Goal: Transaction & Acquisition: Purchase product/service

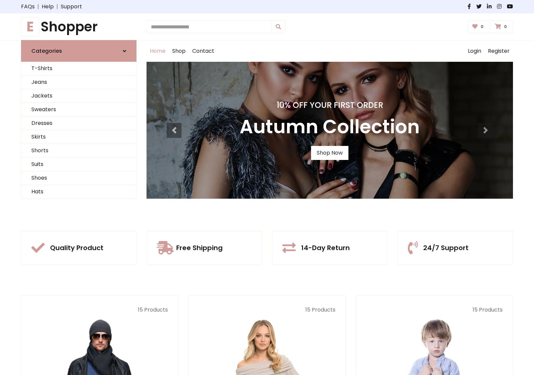
click at [267, 187] on div "10% Off Your First Order Autumn Collection Shop Now" at bounding box center [330, 130] width 367 height 137
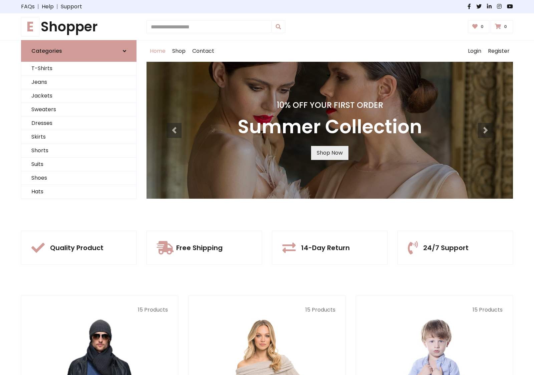
click at [329, 153] on link "Shop Now" at bounding box center [329, 153] width 37 height 14
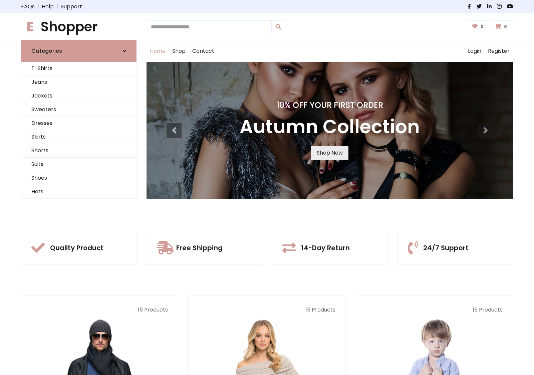
click at [329, 153] on link "Shop Now" at bounding box center [329, 153] width 37 height 14
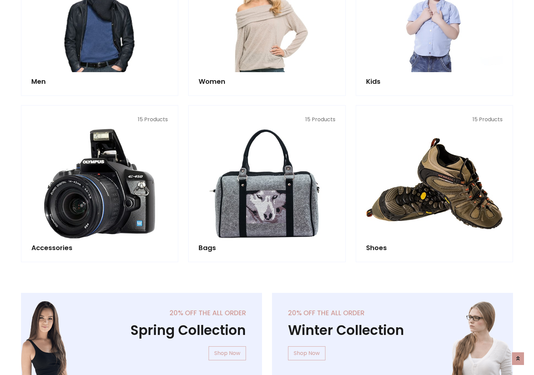
scroll to position [666, 0]
